Goal: Communication & Community: Answer question/provide support

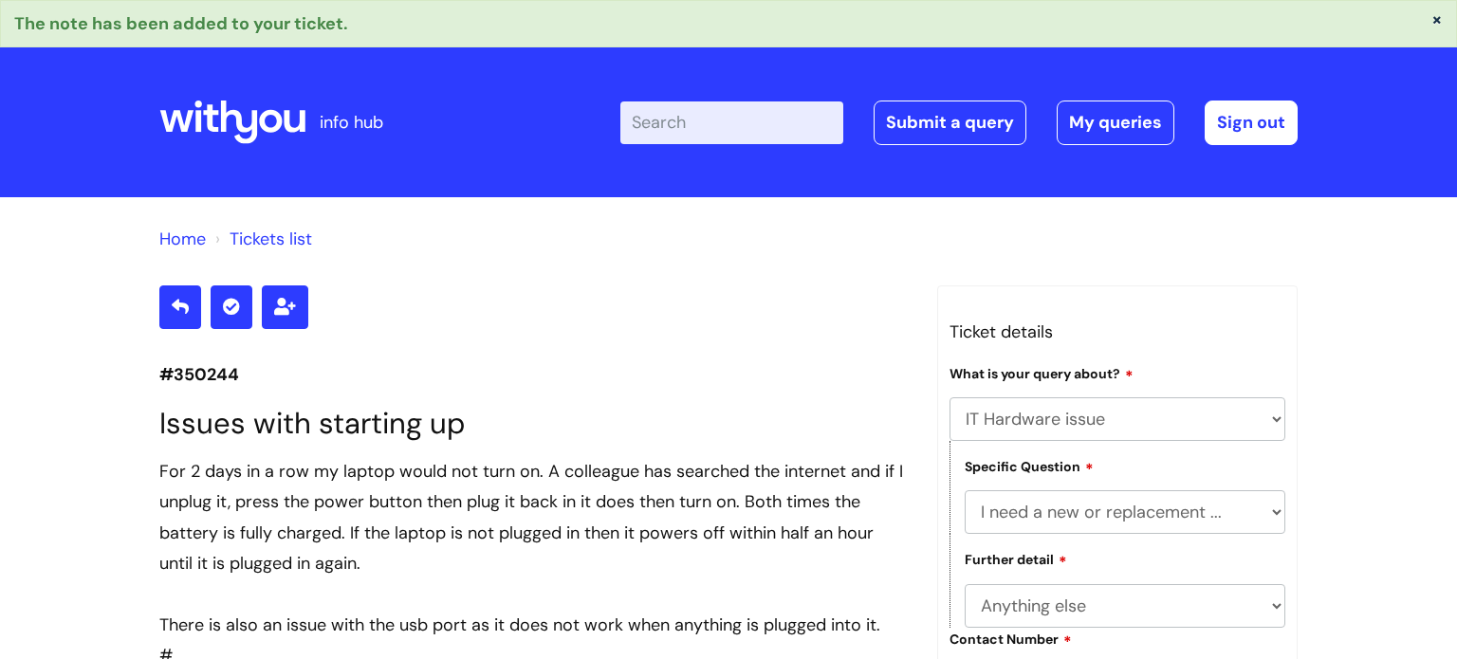
select select "IT Hardware issue"
select select "I need a new or replacement ..."
select select "Anything else"
click at [1108, 138] on link "My queries" at bounding box center [1116, 123] width 118 height 44
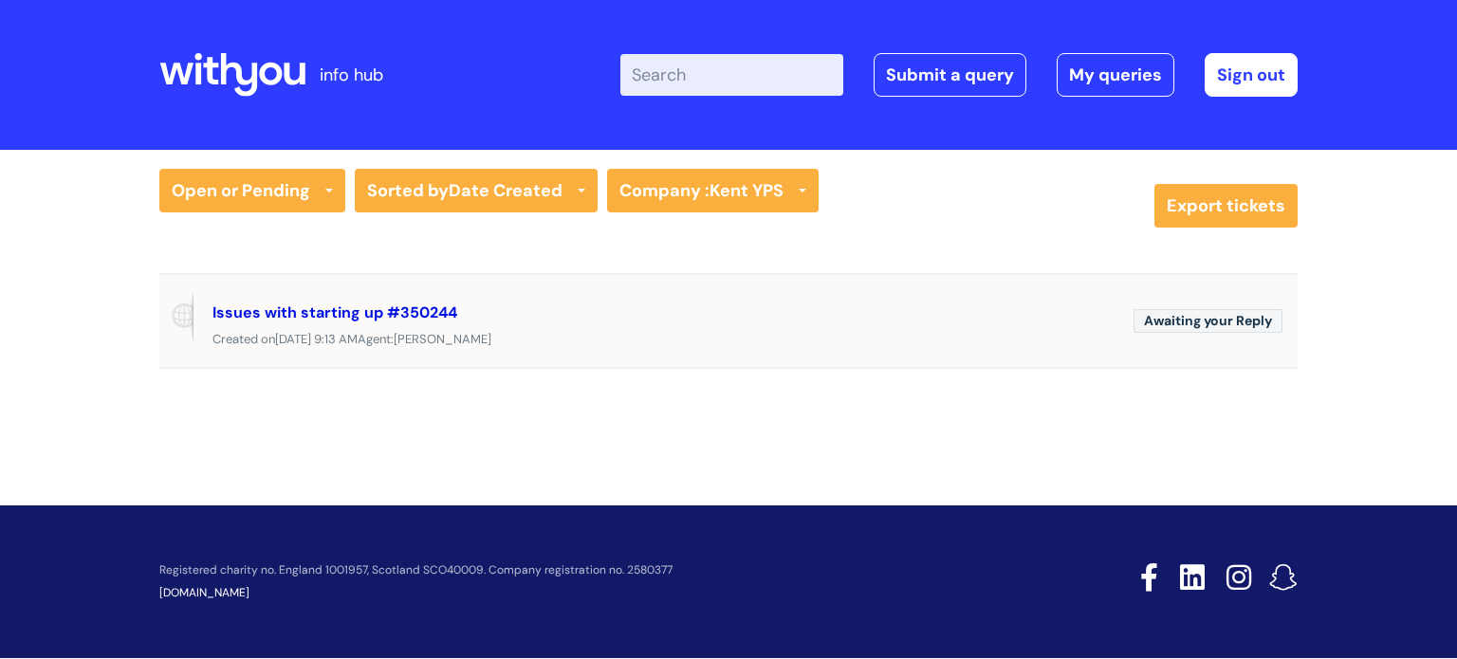
click at [425, 312] on link "Issues with starting up #350244" at bounding box center [335, 313] width 245 height 20
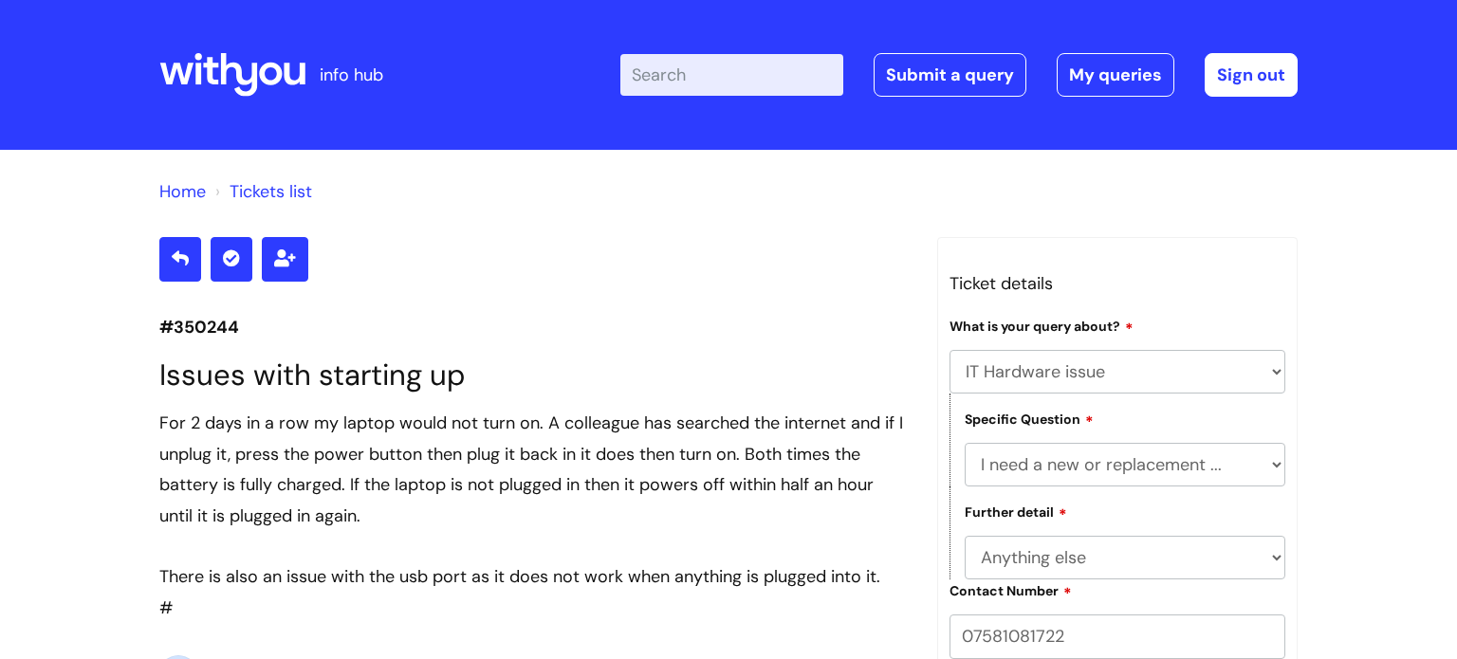
select select "IT Hardware issue"
select select "I need a new or replacement ..."
select select "Anything else"
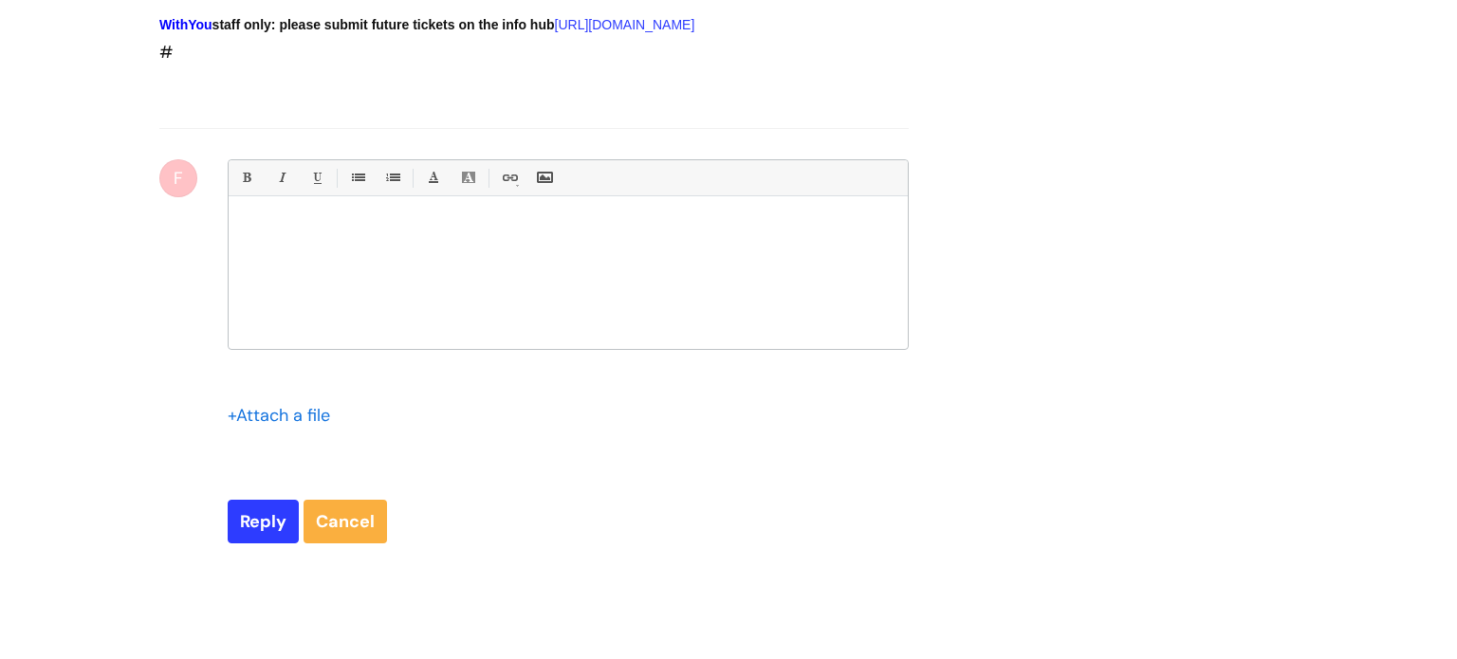
scroll to position [5223, 0]
click at [436, 333] on div at bounding box center [568, 274] width 679 height 142
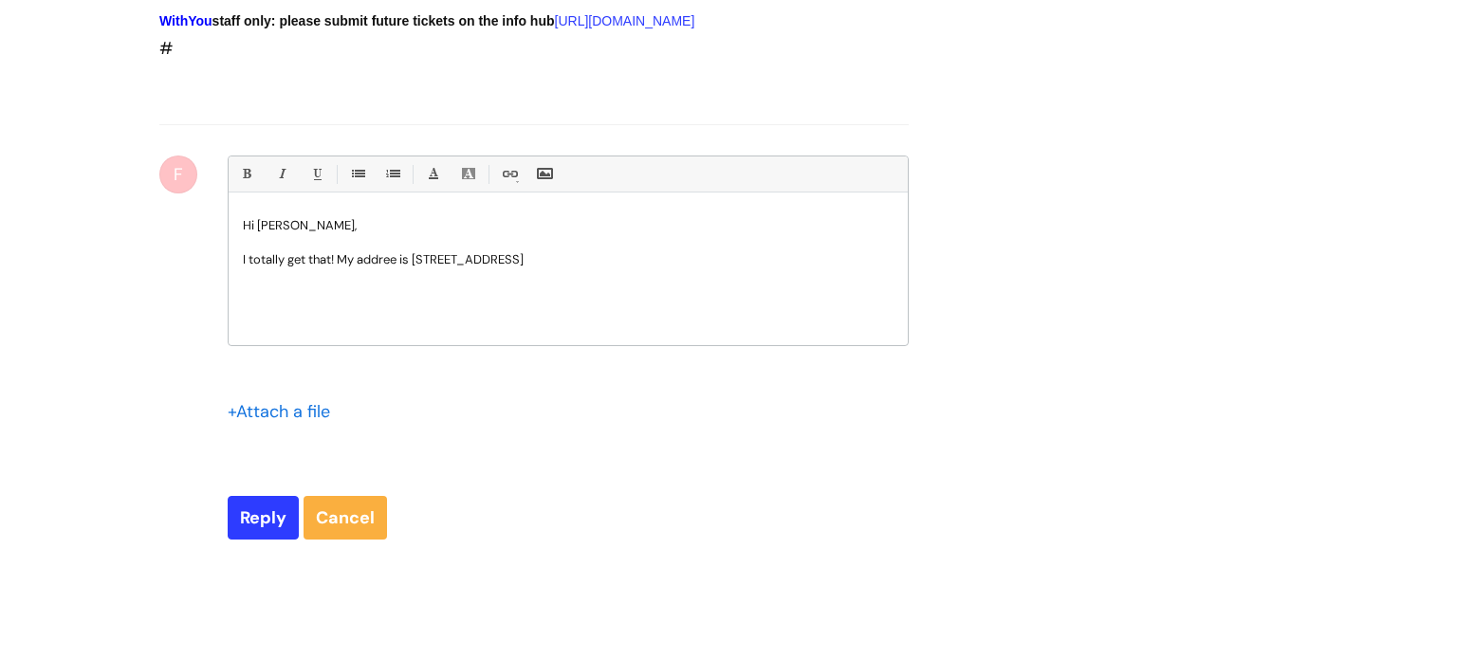
click at [518, 269] on p "I totally get that! My addree is [STREET_ADDRESS]" at bounding box center [568, 259] width 651 height 17
click at [397, 269] on p "I totally get that! My addree is [STREET_ADDRESS]" at bounding box center [568, 259] width 651 height 17
click at [678, 269] on p "I totally get that! My address is [STREET_ADDRESS]" at bounding box center [568, 259] width 651 height 17
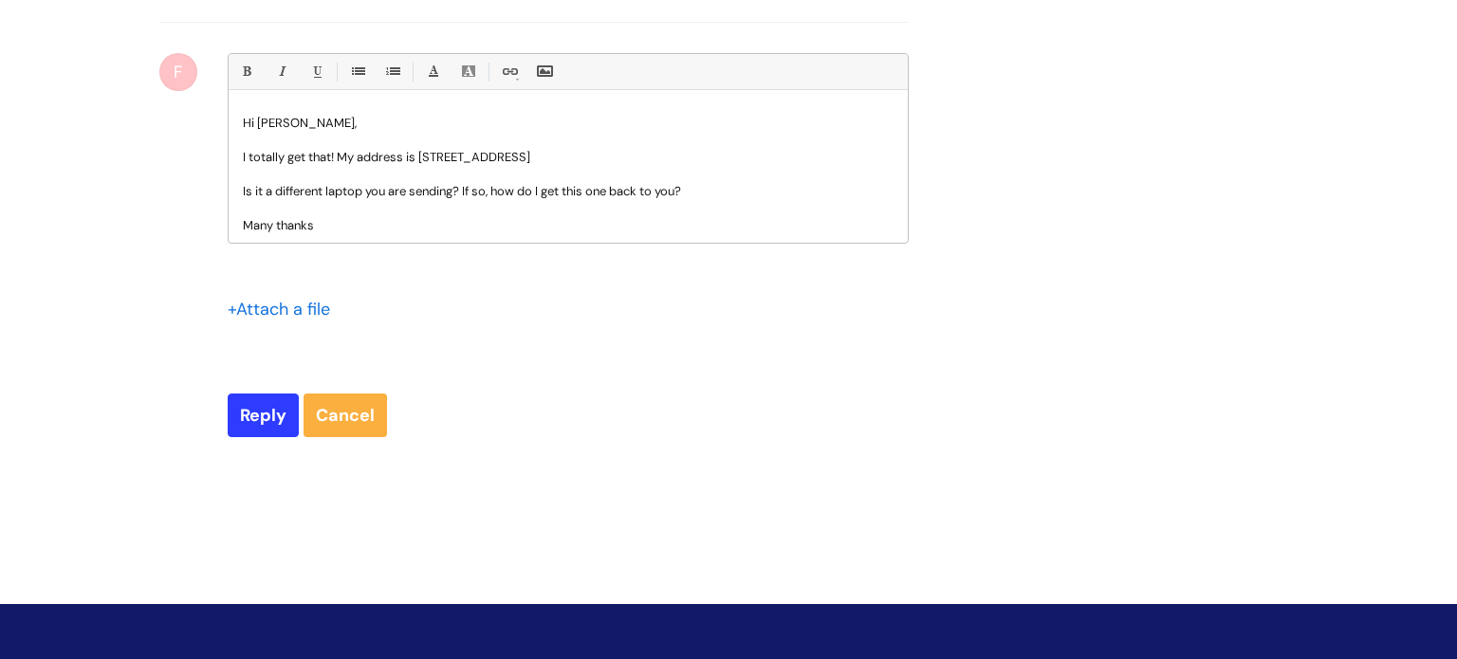
scroll to position [8, 0]
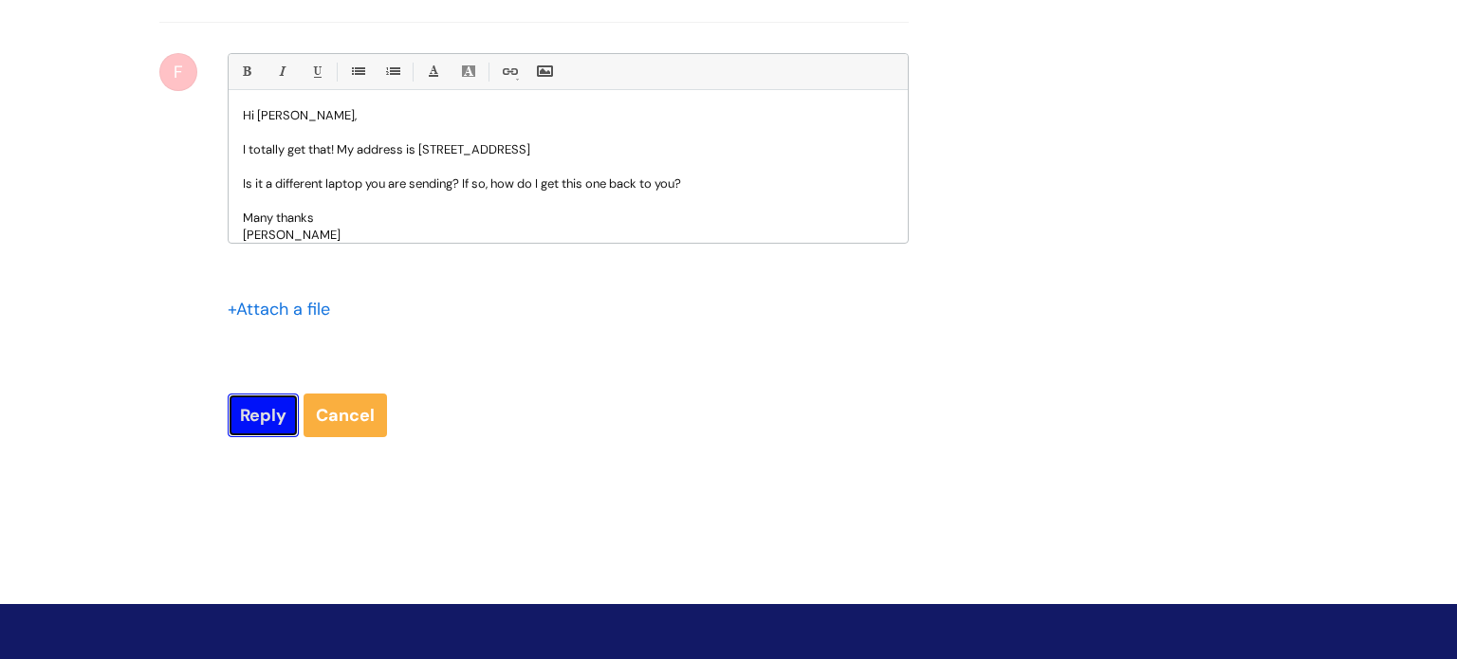
click at [269, 437] on input "Reply" at bounding box center [263, 416] width 71 height 44
type input "Please Wait..."
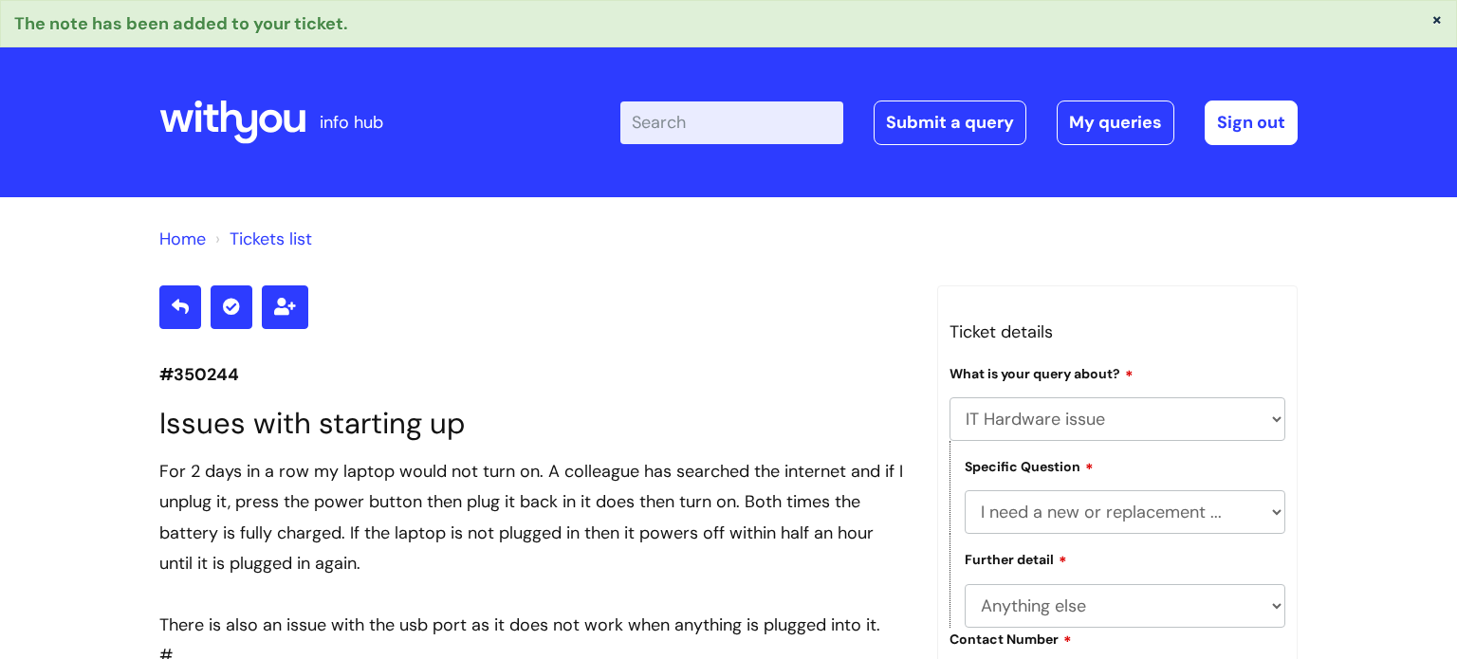
select select "IT Hardware issue"
select select "I need a new or replacement ..."
select select "Anything else"
